Goal: Information Seeking & Learning: Learn about a topic

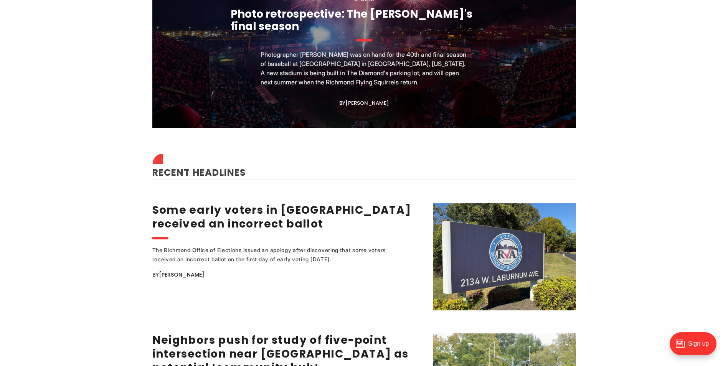
scroll to position [844, 0]
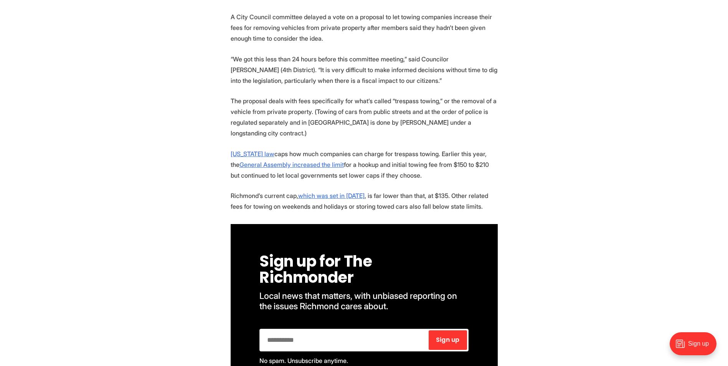
scroll to position [298, 0]
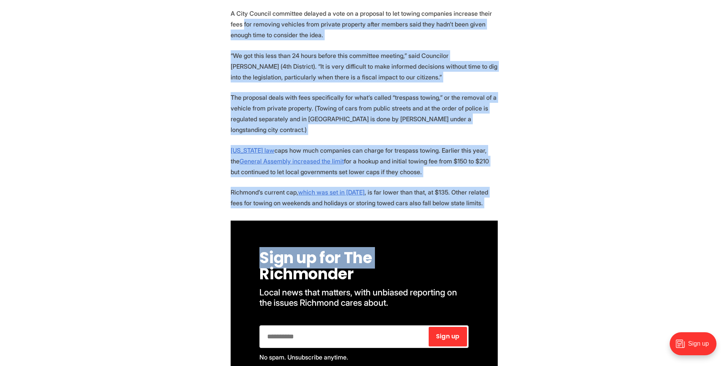
drag, startPoint x: 179, startPoint y: 22, endPoint x: 649, endPoint y: 230, distance: 513.3
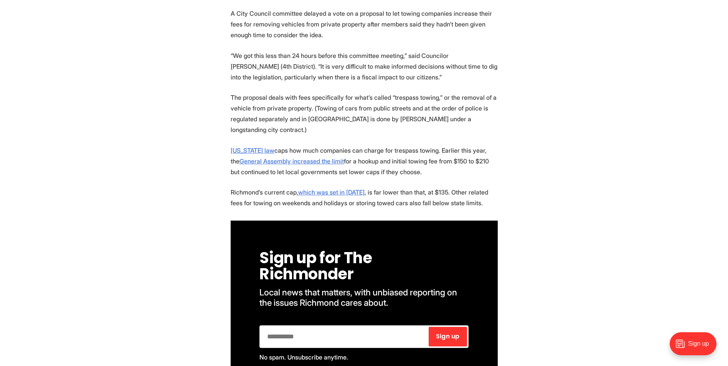
drag, startPoint x: 536, startPoint y: 188, endPoint x: 113, endPoint y: 19, distance: 455.3
click at [440, 122] on p "The proposal deals with fees specifically for what’s called “trespass towing,” …" at bounding box center [364, 113] width 267 height 43
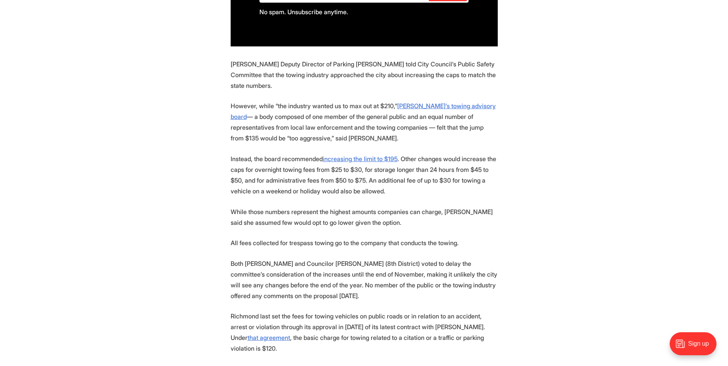
scroll to position [682, 0]
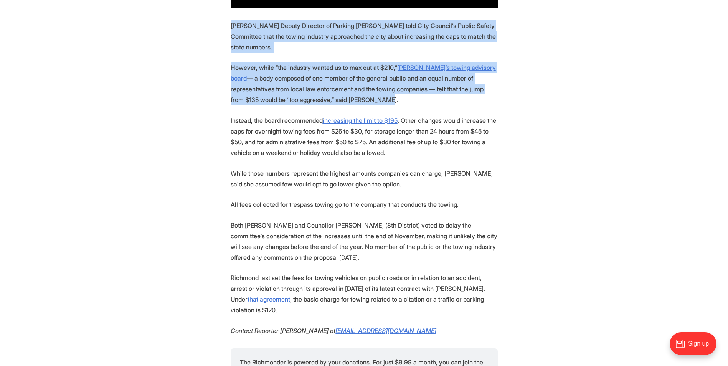
drag, startPoint x: 332, startPoint y: 95, endPoint x: 204, endPoint y: 17, distance: 150.4
click at [204, 17] on section "A City Council committee delayed a vote on a proposal to let towing companies i…" at bounding box center [364, 30] width 728 height 812
drag, startPoint x: 204, startPoint y: 17, endPoint x: 190, endPoint y: 45, distance: 31.4
click at [190, 44] on section "A City Council committee delayed a vote on a proposal to let towing companies i…" at bounding box center [364, 30] width 728 height 812
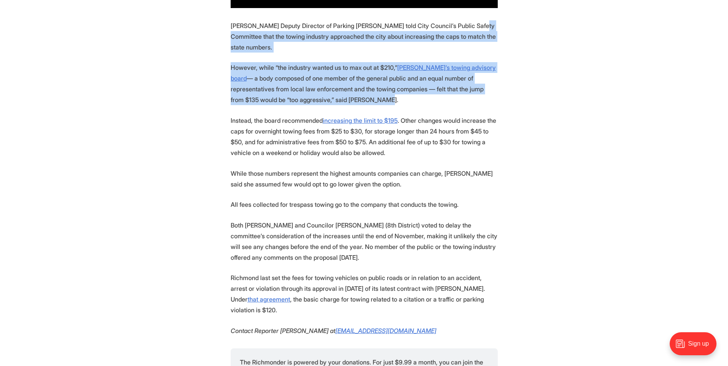
drag, startPoint x: 256, startPoint y: 41, endPoint x: 343, endPoint y: 89, distance: 98.9
click at [343, 89] on section "A City Council committee delayed a vote on a proposal to let towing companies i…" at bounding box center [364, 30] width 728 height 812
drag, startPoint x: 343, startPoint y: 89, endPoint x: 334, endPoint y: 91, distance: 9.4
click at [336, 89] on p "However, while “the industry wanted us to max out at $210,” Richmond’s towing a…" at bounding box center [364, 83] width 267 height 43
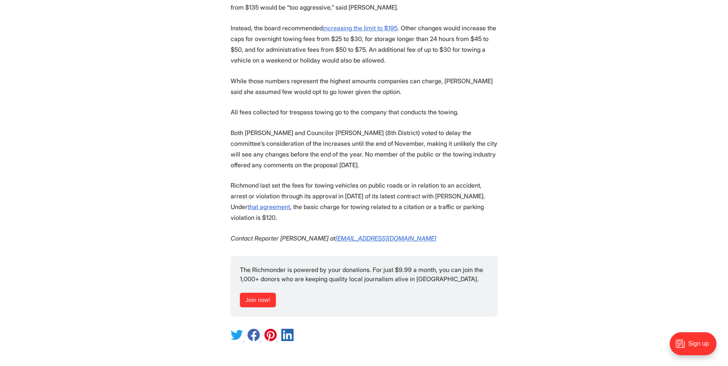
scroll to position [775, 0]
drag, startPoint x: 198, startPoint y: 18, endPoint x: 554, endPoint y: 210, distance: 404.8
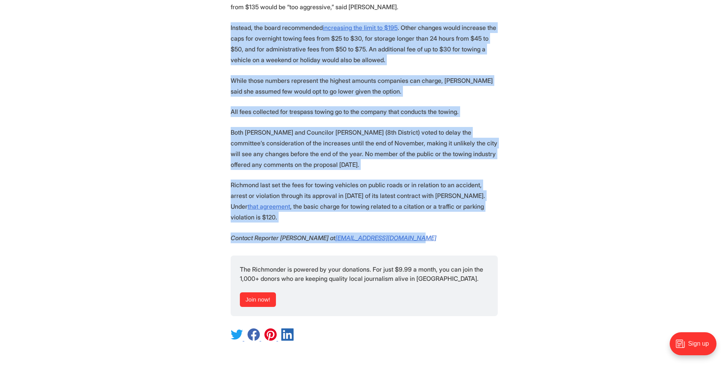
drag, startPoint x: 554, startPoint y: 210, endPoint x: 511, endPoint y: 212, distance: 43.4
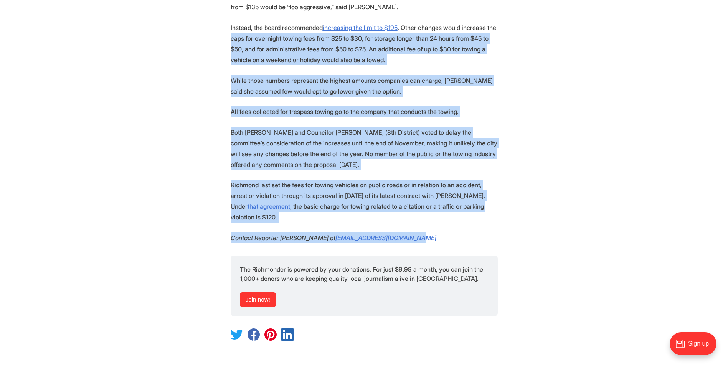
drag, startPoint x: 511, startPoint y: 214, endPoint x: 147, endPoint y: 27, distance: 408.2
drag, startPoint x: 147, startPoint y: 27, endPoint x: 145, endPoint y: 48, distance: 21.2
